Goal: Task Accomplishment & Management: Complete application form

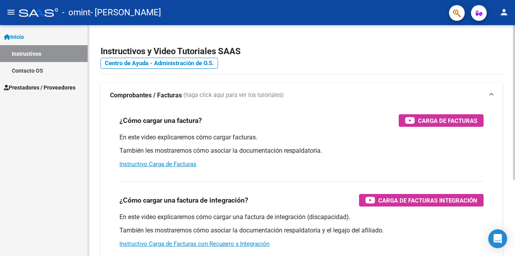
scroll to position [4, 0]
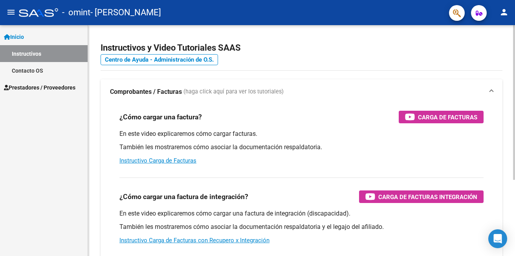
click at [515, 106] on html "menu - [PERSON_NAME] person Inicio Instructivos Contacto OS Prestadores / Prove…" at bounding box center [257, 128] width 515 height 256
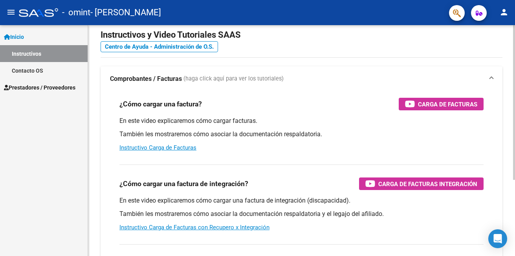
scroll to position [20, 0]
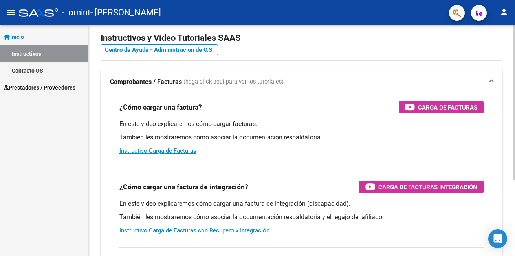
click at [514, 112] on div at bounding box center [514, 111] width 2 height 155
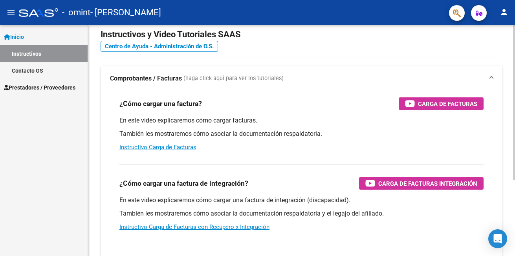
scroll to position [18, 0]
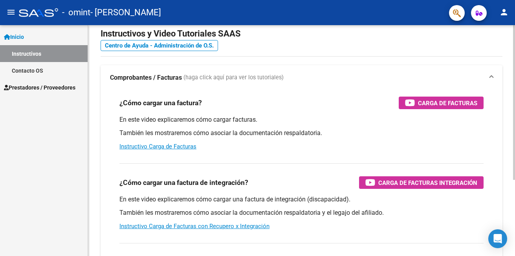
click at [514, 116] on div at bounding box center [514, 114] width 2 height 155
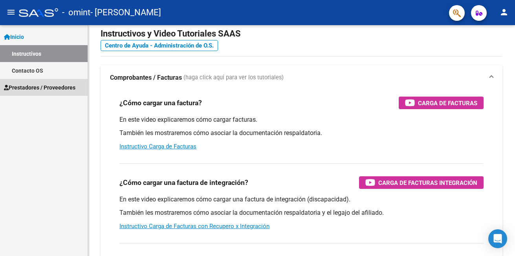
click at [35, 81] on link "Prestadores / Proveedores" at bounding box center [44, 87] width 88 height 17
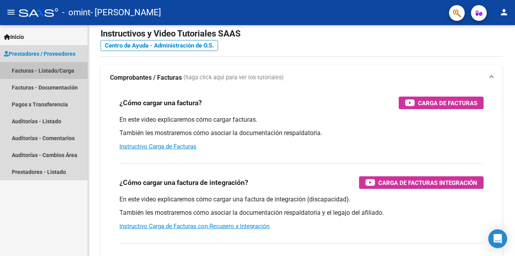
click at [33, 69] on link "Facturas - Listado/Carga" at bounding box center [44, 70] width 88 height 17
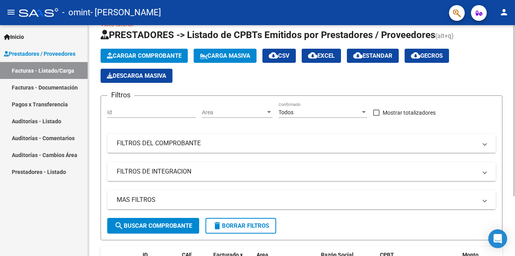
click at [151, 51] on button "Cargar Comprobante" at bounding box center [144, 56] width 87 height 14
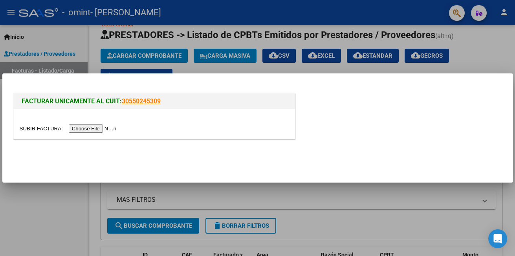
click at [86, 131] on input "file" at bounding box center [69, 129] width 99 height 8
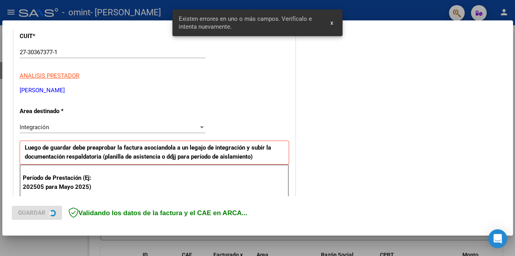
scroll to position [176, 0]
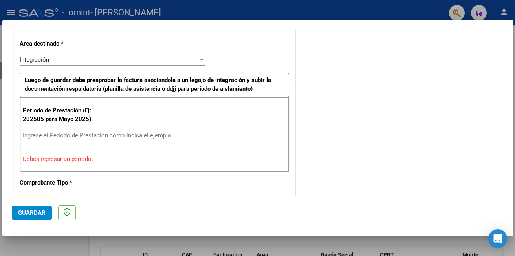
click at [74, 131] on div "Ingrese el Período de Prestación como indica el ejemplo" at bounding box center [114, 136] width 182 height 12
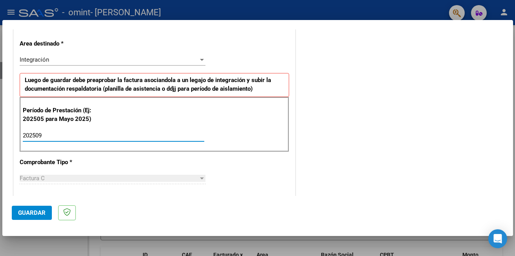
type input "202509"
click at [21, 209] on span "Guardar" at bounding box center [32, 212] width 28 height 7
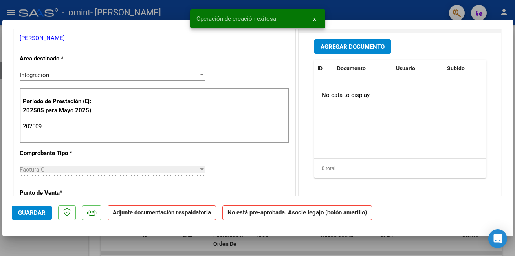
scroll to position [0, 0]
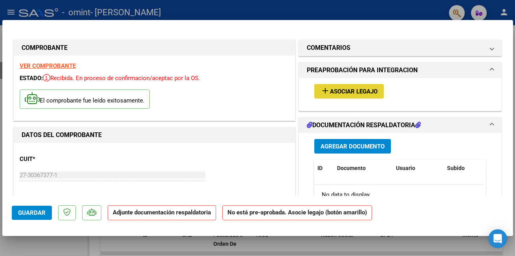
click at [369, 90] on span "Asociar Legajo" at bounding box center [354, 91] width 48 height 7
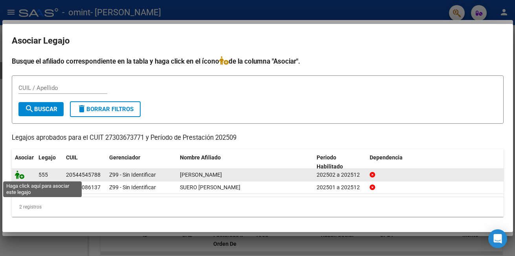
click at [20, 174] on icon at bounding box center [19, 175] width 9 height 9
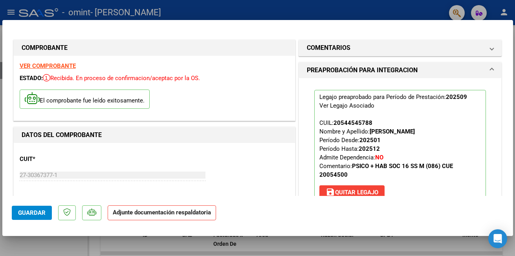
scroll to position [183, 0]
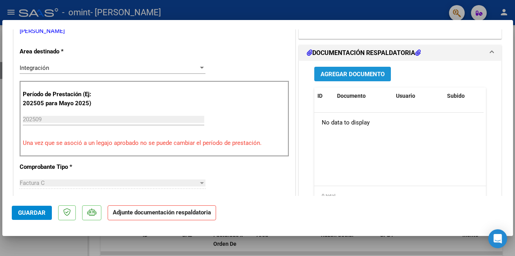
click at [356, 70] on span "Agregar Documento" at bounding box center [353, 73] width 64 height 7
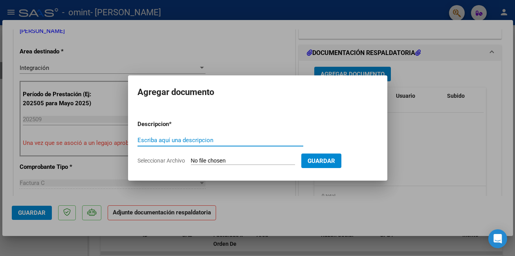
click at [187, 138] on input "Escriba aquí una descripcion" at bounding box center [221, 140] width 166 height 7
type input "Planilla de asistencia"
click at [239, 161] on input "Seleccionar Archivo" at bounding box center [243, 161] width 104 height 7
type input "C:\fakepath\[PERSON_NAME] Planilla [DATE].pdf"
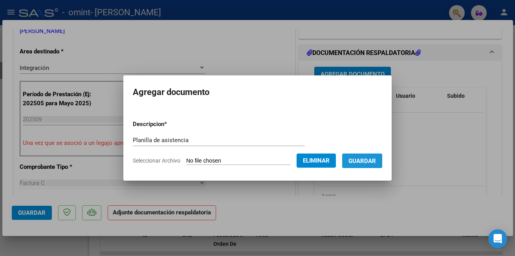
click at [367, 163] on span "Guardar" at bounding box center [363, 161] width 28 height 7
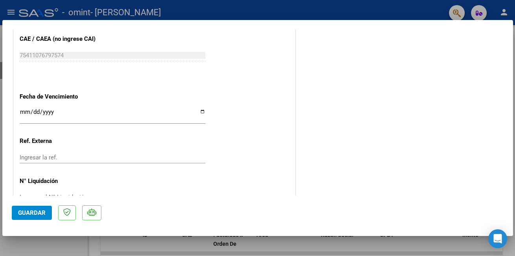
scroll to position [537, 0]
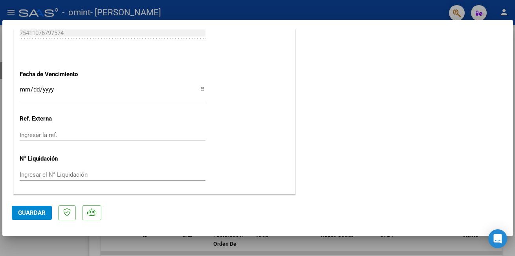
click at [29, 214] on span "Guardar" at bounding box center [32, 212] width 28 height 7
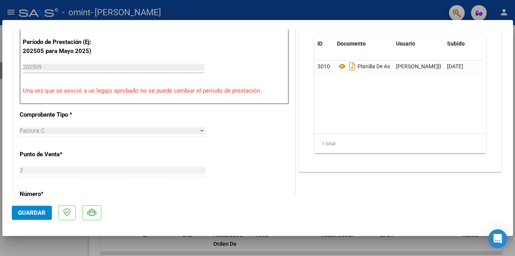
scroll to position [233, 0]
